Goal: Go to known website: Go to known website

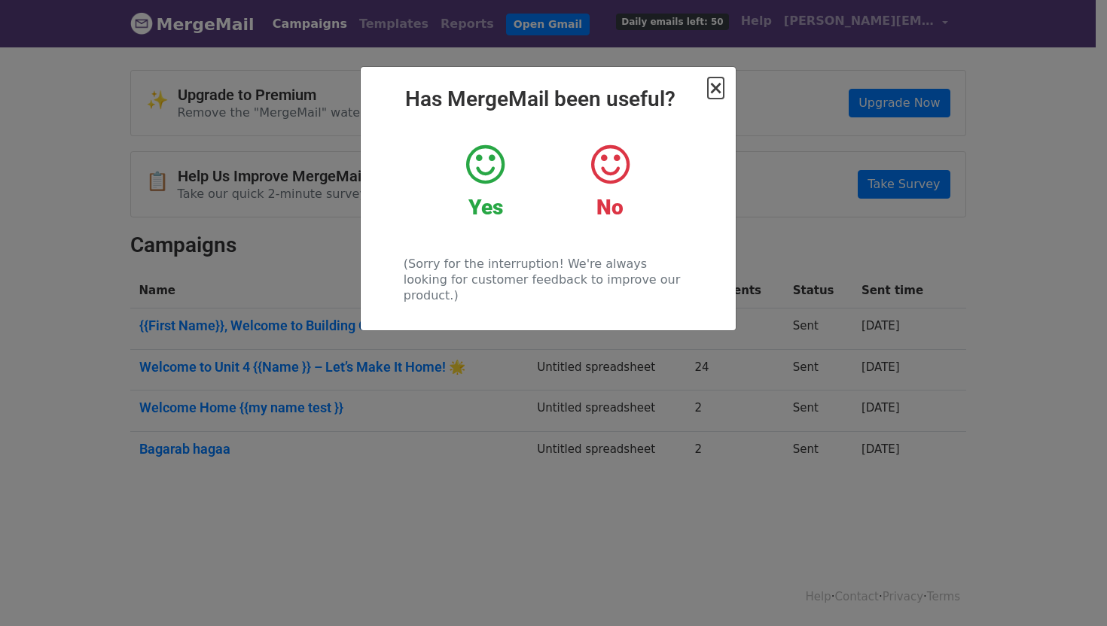
click at [716, 90] on span "×" at bounding box center [715, 88] width 15 height 21
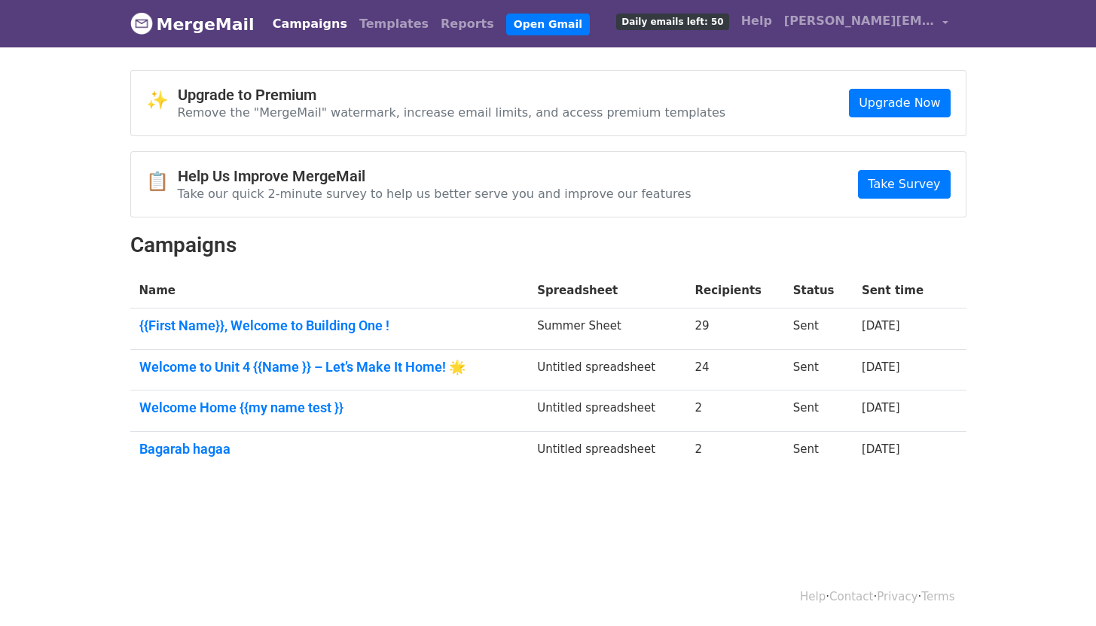
click at [300, 20] on link "Campaigns" at bounding box center [310, 24] width 87 height 30
click at [693, 103] on div "✨ Upgrade to Premium Remove the "MergeMail" watermark, increase email limits, a…" at bounding box center [548, 103] width 834 height 65
click at [179, 23] on link "MergeMail" at bounding box center [192, 24] width 124 height 32
drag, startPoint x: 0, startPoint y: 0, endPoint x: 514, endPoint y: 20, distance: 513.9
click at [514, 20] on link "Open Gmail" at bounding box center [548, 25] width 84 height 22
